Goal: Information Seeking & Learning: Learn about a topic

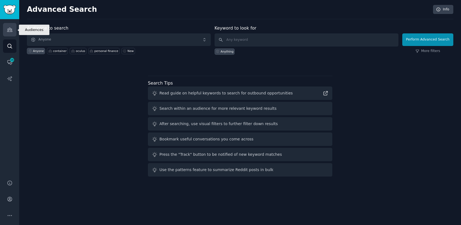
click at [10, 32] on icon "Sidebar" at bounding box center [10, 30] width 6 height 6
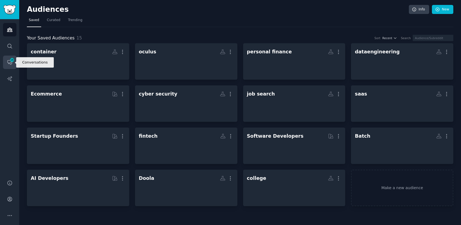
click at [5, 64] on link "Conversations 16" at bounding box center [9, 62] width 13 height 13
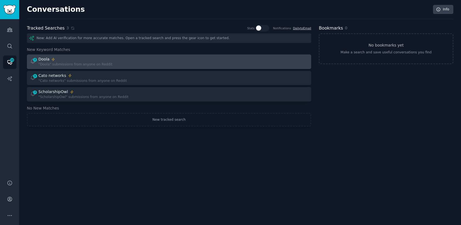
click at [120, 64] on div "4 Doola "Doola" submissions from anyone on Reddit" at bounding box center [97, 62] width 135 height 11
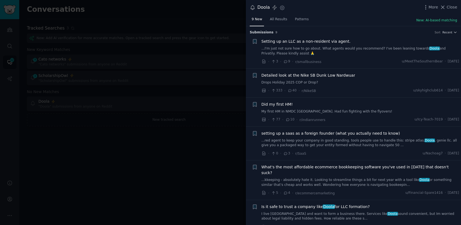
click at [353, 141] on link "...red agent to keep your company in good standing. tools people use to handle …" at bounding box center [360, 144] width 198 height 10
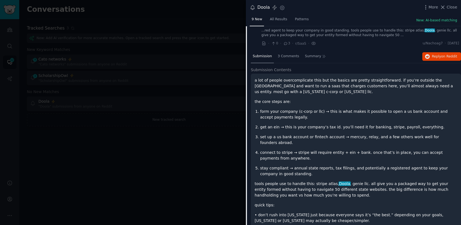
scroll to position [110, 0]
click at [433, 57] on span "Reply on Reddit" at bounding box center [444, 57] width 25 height 5
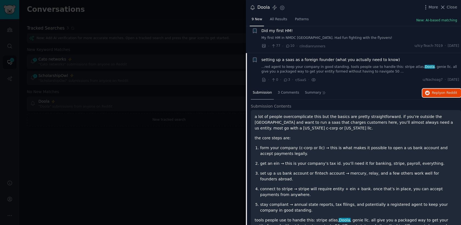
scroll to position [70, 0]
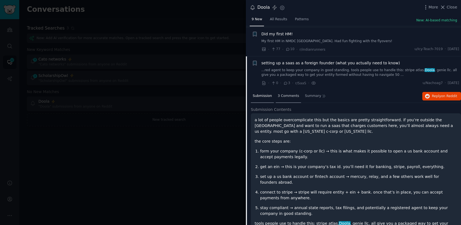
click at [283, 95] on span "3 Comments" at bounding box center [288, 96] width 21 height 5
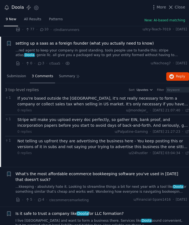
scroll to position [98, 0]
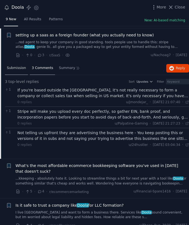
click at [21, 67] on span "Submission" at bounding box center [16, 68] width 19 height 5
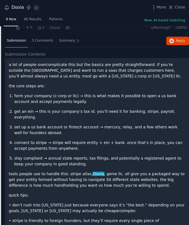
scroll to position [121, 0]
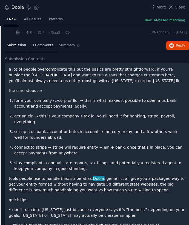
click at [36, 45] on span "3 Comments" at bounding box center [42, 45] width 21 height 5
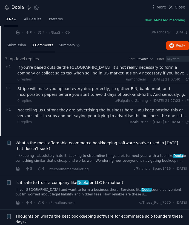
click at [46, 46] on span "3 Comments" at bounding box center [42, 45] width 21 height 5
click at [173, 11] on div "Doola Settings More Close" at bounding box center [95, 7] width 182 height 7
click at [178, 6] on span "Close" at bounding box center [180, 7] width 10 height 6
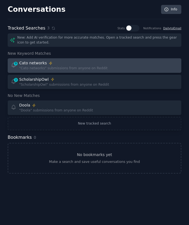
click at [97, 65] on div "Cato networks" at bounding box center [63, 63] width 89 height 6
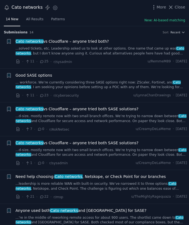
click at [115, 118] on link "...d-size, mostly remote now with two small branch offices. We’re trying to nar…" at bounding box center [102, 119] width 172 height 10
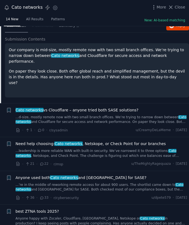
scroll to position [127, 0]
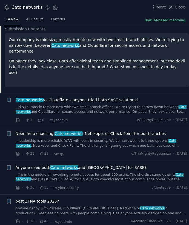
click at [123, 140] on link "...leadership is more reliable WAN with built-in security. We’ve narrowed it to…" at bounding box center [102, 144] width 172 height 10
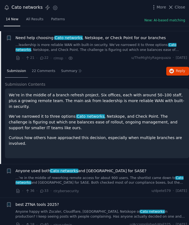
scroll to position [144, 0]
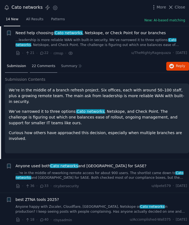
click at [40, 65] on span "22 Comments" at bounding box center [44, 66] width 24 height 5
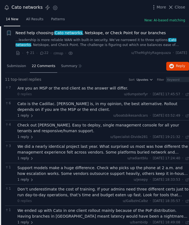
click at [91, 91] on div "Are you an MSP or the end client as the answer will differ." at bounding box center [104, 89] width 172 height 6
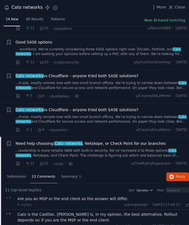
scroll to position [0, 0]
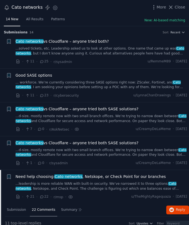
click at [82, 83] on link "... workforce. We’re currently considering three SASE options right now: ZScale…" at bounding box center [102, 85] width 172 height 10
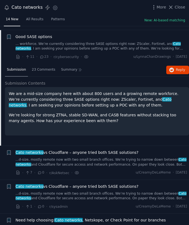
scroll to position [43, 0]
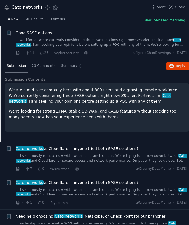
click at [91, 116] on p "We’re looking for strong ZTNA, stable SD-WAN, and CASB features without stackin…" at bounding box center [97, 115] width 177 height 12
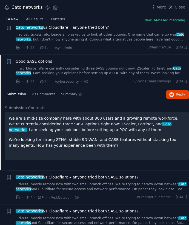
scroll to position [15, 0]
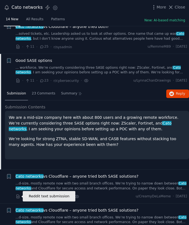
click at [18, 197] on icon at bounding box center [17, 197] width 3 height 4
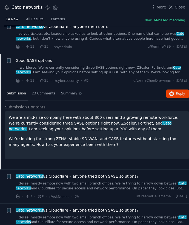
scroll to position [0, 0]
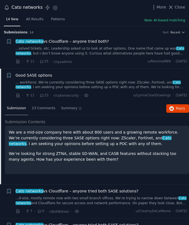
click at [84, 43] on span "Cato networks vs Cloudflare – anyone tried both?" at bounding box center [63, 42] width 94 height 6
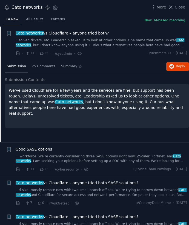
scroll to position [9, 0]
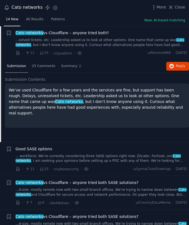
click at [84, 43] on link "...solved tickets, etc. Leadership asked us to look at other options. One name …" at bounding box center [102, 43] width 172 height 10
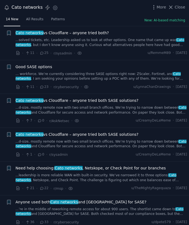
click at [84, 42] on link "...solved tickets, etc. Leadership asked us to look at other options. One name …" at bounding box center [102, 43] width 172 height 10
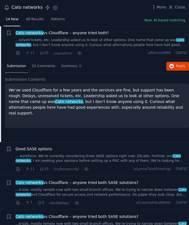
click at [84, 42] on link "...solved tickets, etc. Leadership asked us to look at other options. One name …" at bounding box center [102, 43] width 172 height 10
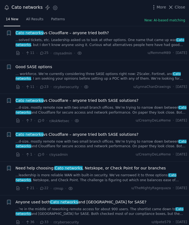
scroll to position [283, 0]
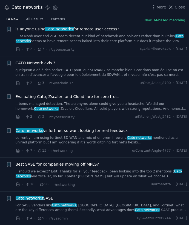
click at [98, 168] on div "Best SASE for companies moving off MPLS? ...should we expect? Edit: Thanks for …" at bounding box center [102, 170] width 172 height 17
click at [91, 173] on link "...should we expect? Edit: Thanks for all your feedback, been looking into the …" at bounding box center [102, 175] width 172 height 10
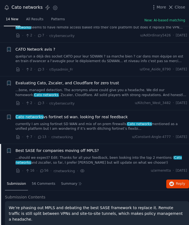
scroll to position [285, 0]
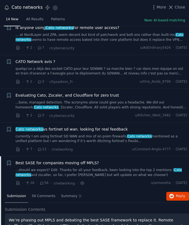
click at [79, 96] on span "Evaluating Cato, Zscaler, and Cloudflare for zero trust" at bounding box center [68, 96] width 104 height 6
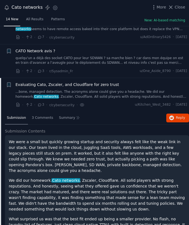
scroll to position [295, 0]
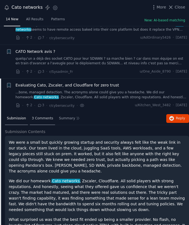
click at [39, 118] on span "3 Comments" at bounding box center [42, 118] width 21 height 5
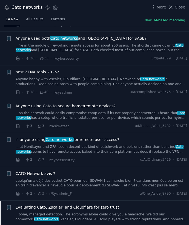
scroll to position [0, 0]
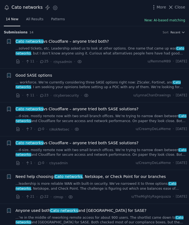
click at [170, 21] on button "New: AI-based matching" at bounding box center [165, 20] width 41 height 5
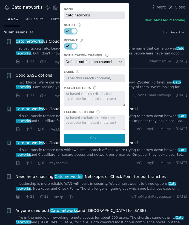
click at [89, 120] on div at bounding box center [94, 122] width 61 height 15
click at [114, 60] on select "Default notification channel Email: [EMAIL_ADDRESS][DOMAIN_NAME] Email: [EMAIL_…" at bounding box center [94, 62] width 61 height 8
click at [138, 43] on div "Cato networks vs Cloudflare – anyone tried both?" at bounding box center [102, 42] width 172 height 6
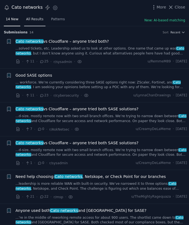
click at [40, 19] on span "All Results" at bounding box center [34, 19] width 17 height 5
click at [173, 30] on h3 "Submission s 99 Sort Recent" at bounding box center [95, 32] width 182 height 5
click at [174, 31] on span "Recent" at bounding box center [176, 32] width 10 height 4
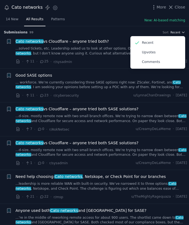
click at [174, 31] on span "Recent" at bounding box center [176, 32] width 10 height 4
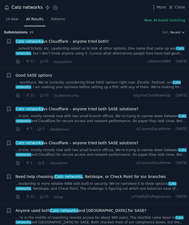
click at [174, 31] on span "Recent" at bounding box center [176, 32] width 10 height 4
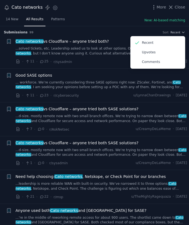
click at [103, 27] on div "Submission s 99 Sort Recent Recent Upvotes Comments" at bounding box center [95, 30] width 182 height 9
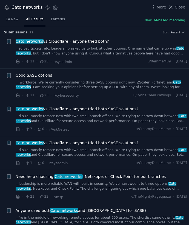
click at [98, 51] on link "...solved tickets, etc. Leadership asked us to look at other options. One name …" at bounding box center [102, 51] width 172 height 10
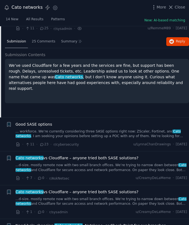
scroll to position [33, 0]
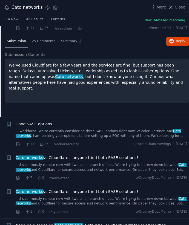
click at [79, 131] on link "... workforce. We’re currently considering three SASE options right now: ZScale…" at bounding box center [102, 134] width 172 height 10
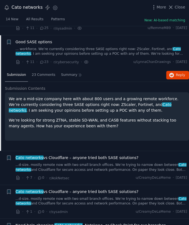
scroll to position [43, 0]
